Goal: Task Accomplishment & Management: Manage account settings

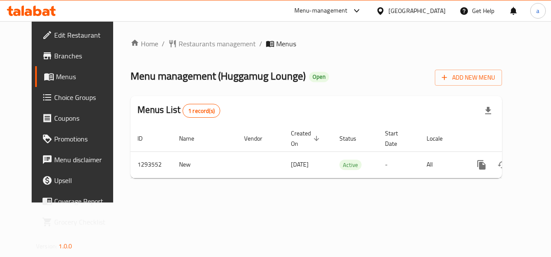
click at [54, 101] on span "Choice Groups" at bounding box center [85, 97] width 62 height 10
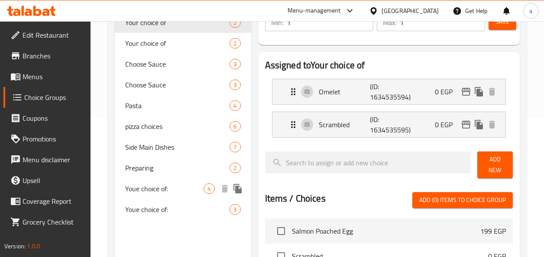
scroll to position [130, 0]
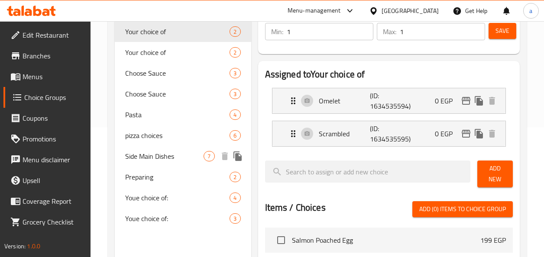
click at [173, 161] on span "Side Main Dishes" at bounding box center [164, 156] width 78 height 10
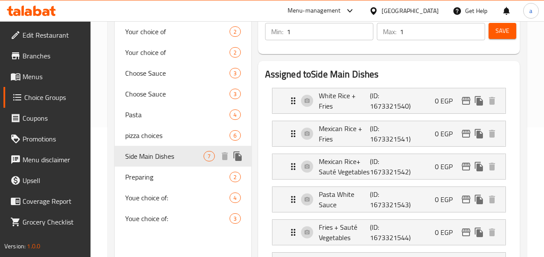
type input "Side Main Dishes"
type input "سايد أطباق رئيسية"
type input "0"
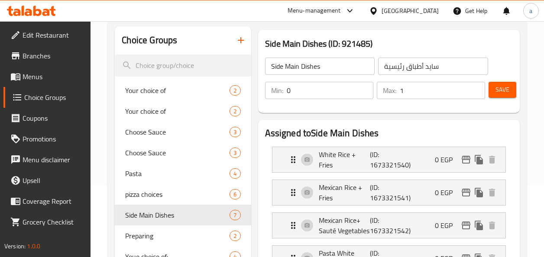
scroll to position [87, 0]
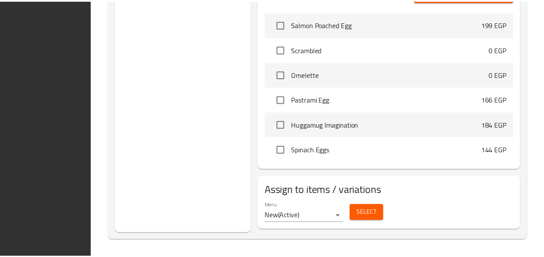
scroll to position [511, 0]
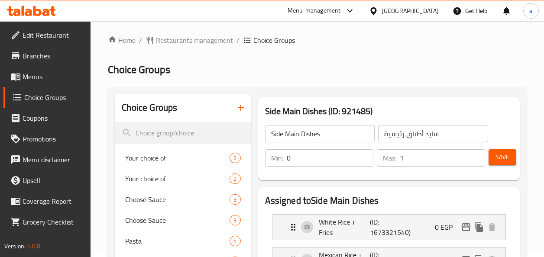
scroll to position [0, 0]
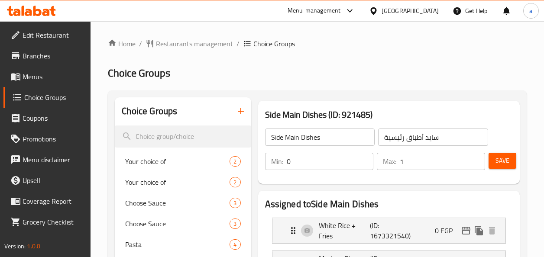
click at [67, 60] on span "Branches" at bounding box center [54, 56] width 62 height 10
